Goal: Information Seeking & Learning: Find specific page/section

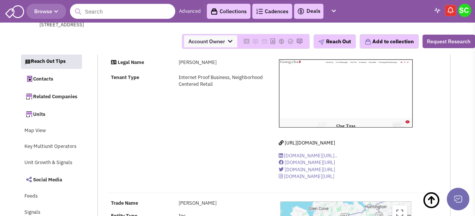
select select
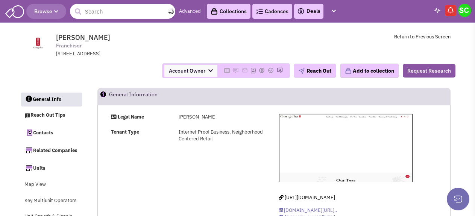
click at [142, 9] on input "text" at bounding box center [122, 11] width 105 height 15
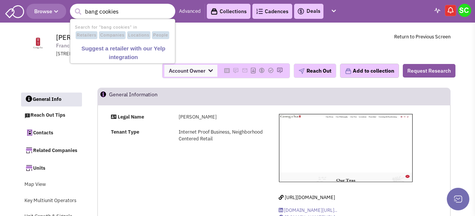
type input "bang cookies"
click at [72, 6] on button "submit" at bounding box center [77, 11] width 11 height 11
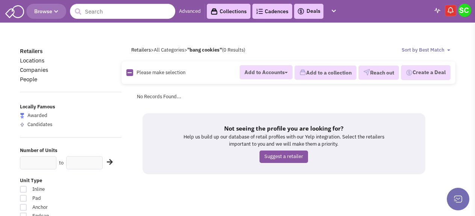
click at [293, 38] on div at bounding box center [237, 37] width 445 height 8
